Goal: Task Accomplishment & Management: Manage account settings

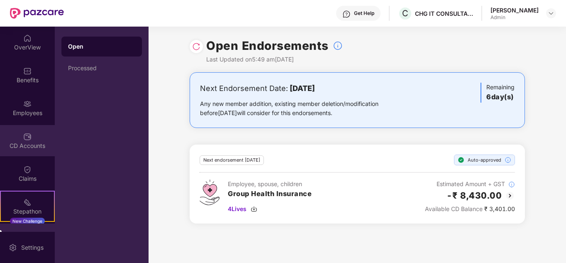
scroll to position [57, 0]
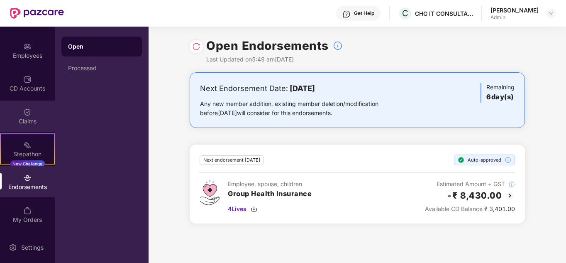
click at [25, 116] on img at bounding box center [27, 112] width 8 height 8
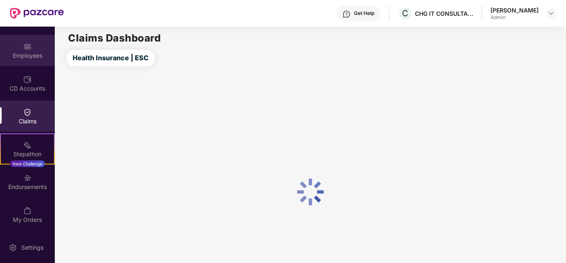
click at [21, 54] on div "Employees" at bounding box center [27, 55] width 55 height 8
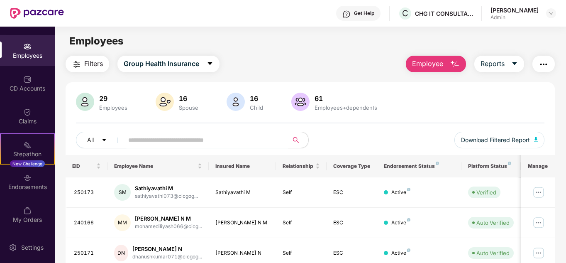
click at [191, 143] on input "text" at bounding box center [202, 140] width 149 height 12
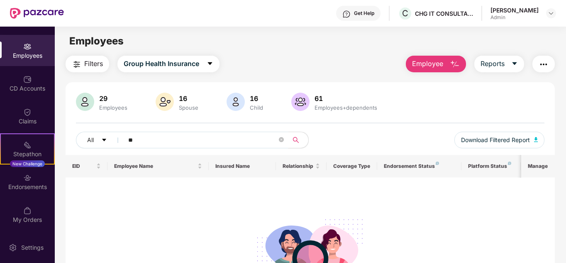
click at [172, 139] on input "**" at bounding box center [202, 140] width 149 height 12
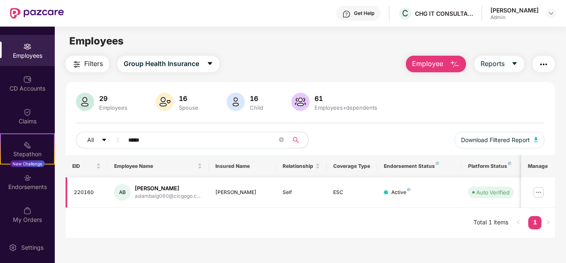
type input "*****"
click at [539, 189] on img at bounding box center [538, 192] width 13 height 13
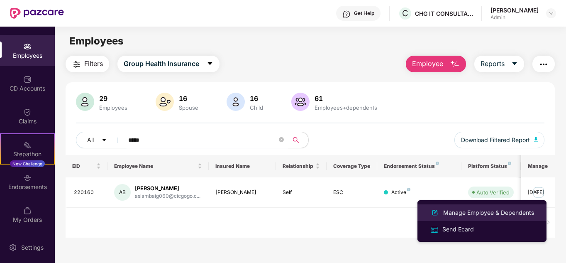
click at [508, 213] on div "Manage Employee & Dependents" at bounding box center [489, 212] width 94 height 9
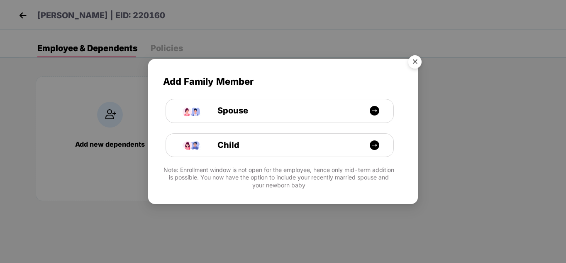
click at [416, 62] on img "Close" at bounding box center [414, 62] width 23 height 23
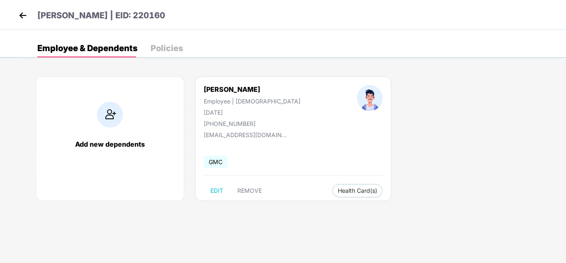
click at [9, 114] on body "[PERSON_NAME] | EID: 220160 Employee & Dependents Policies Add new dependents […" at bounding box center [283, 131] width 566 height 263
click at [259, 190] on span "REMOVE" at bounding box center [249, 190] width 24 height 7
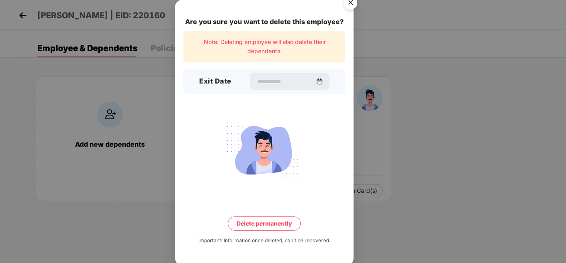
click at [537, 117] on div "Are you sure you want to delete this employee? Note: Deleting employee will als…" at bounding box center [283, 131] width 566 height 263
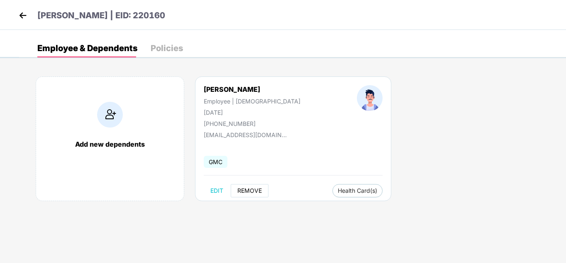
click at [259, 187] on span "REMOVE" at bounding box center [249, 190] width 24 height 7
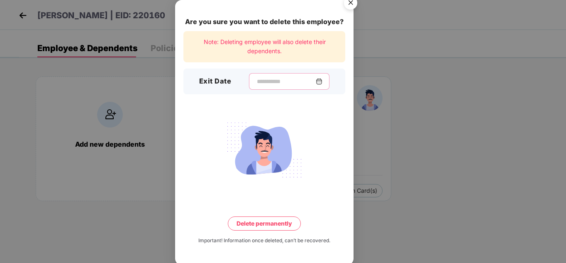
click at [311, 78] on input at bounding box center [286, 81] width 60 height 9
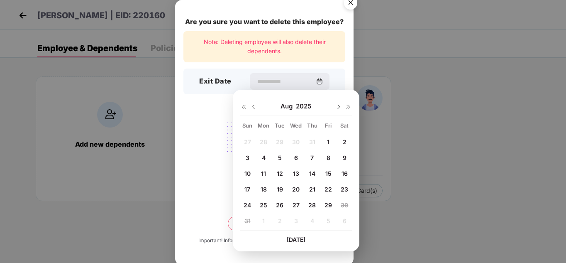
click at [328, 205] on span "29" at bounding box center [328, 204] width 7 height 7
type input "**********"
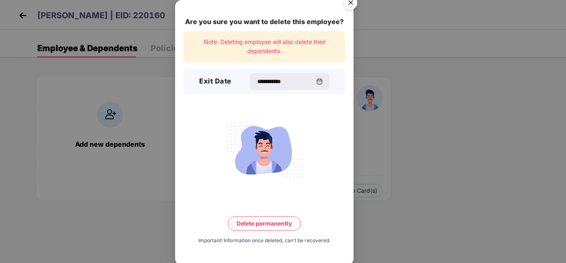
click at [271, 222] on button "Delete permanently" at bounding box center [264, 223] width 73 height 14
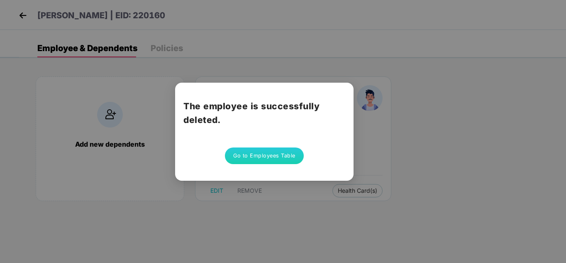
click at [291, 221] on div "The employee is successfully deleted. Go to Employees Table" at bounding box center [283, 131] width 566 height 263
click at [256, 159] on button "Go to Employees Table" at bounding box center [264, 155] width 79 height 17
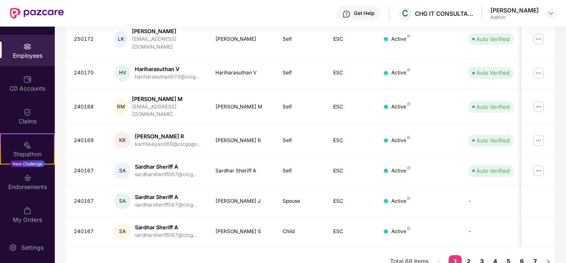
click at [35, 198] on div "OverView Benefits Employees CD Accounts Claims Stepathon New Challenge Endorsem…" at bounding box center [27, 129] width 55 height 205
click at [38, 191] on div "Endorsements" at bounding box center [27, 181] width 55 height 31
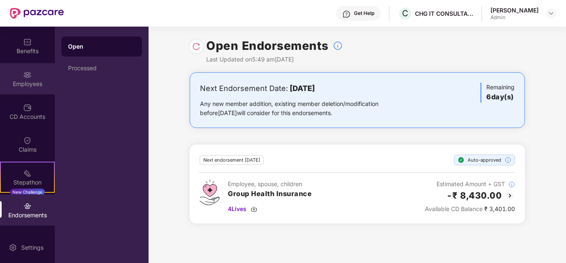
scroll to position [16, 0]
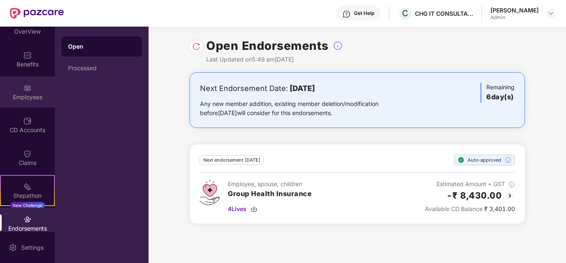
click at [20, 85] on div "Employees" at bounding box center [27, 91] width 55 height 31
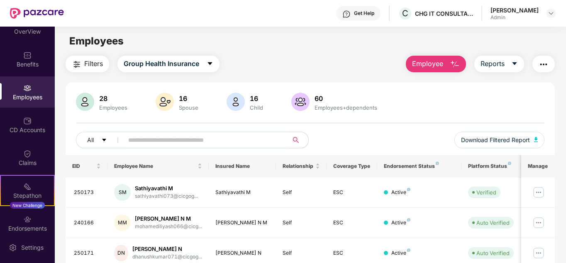
click at [153, 146] on span at bounding box center [203, 140] width 170 height 17
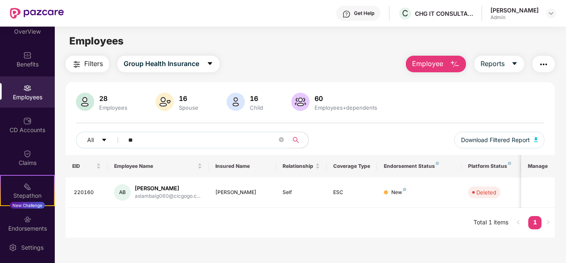
type input "*"
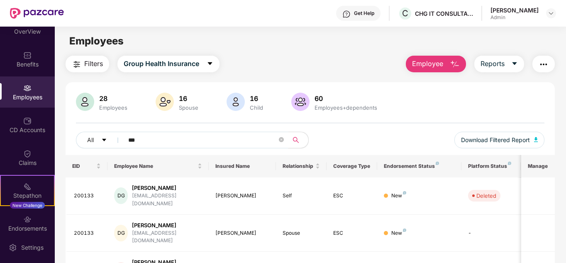
type input "***"
click at [324, 56] on div "Filters Group Health Insurance Employee Reports" at bounding box center [311, 64] width 490 height 17
